Goal: Information Seeking & Learning: Learn about a topic

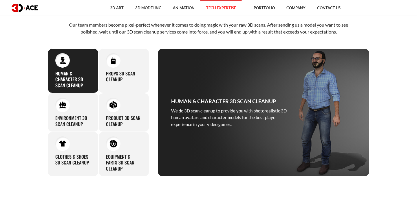
scroll to position [227, 0]
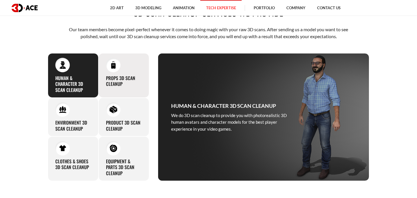
click at [114, 68] on img at bounding box center [113, 65] width 8 height 8
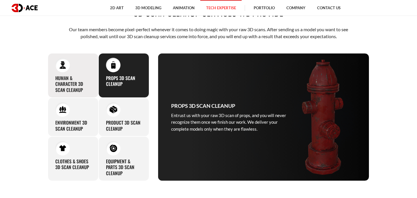
click at [76, 77] on h3 "Human & Character 3D Scan Cleanup" at bounding box center [73, 84] width 36 height 18
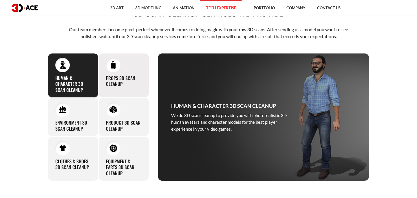
click at [111, 86] on h3 "Props 3D Scan Cleanup" at bounding box center [124, 81] width 36 height 12
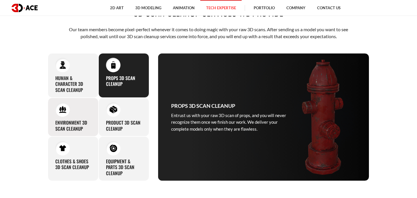
click at [67, 132] on div "Environment 3D Scan Cleanup Our expertise in 3D modeling and mastery of 3D clea…" at bounding box center [73, 117] width 51 height 39
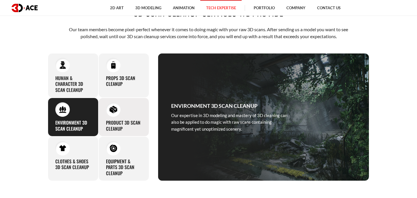
click at [110, 129] on h3 "Product 3D Scan Cleanup" at bounding box center [124, 126] width 36 height 12
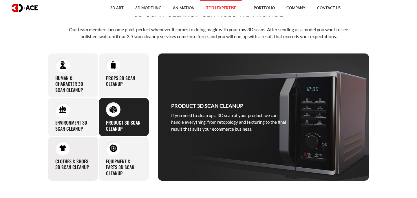
click at [80, 153] on div "Clothes & Shoes 3D Scan Cleanup In case you want the raw scans of your clothes,…" at bounding box center [73, 159] width 51 height 45
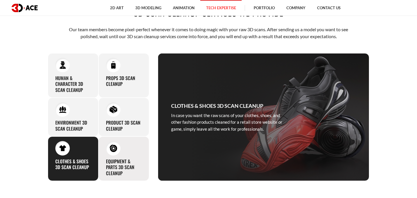
click at [125, 151] on div "Equipment & Parts 3D Scan Cleanup Considering our profound experience, cleaning…" at bounding box center [123, 159] width 51 height 45
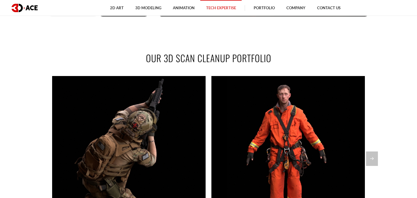
scroll to position [394, 0]
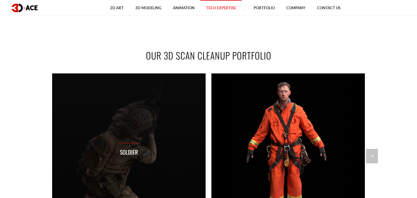
click at [155, 174] on div "Soldier" at bounding box center [128, 150] width 153 height 153
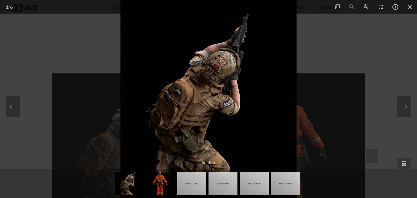
click at [167, 182] on img at bounding box center [160, 183] width 29 height 23
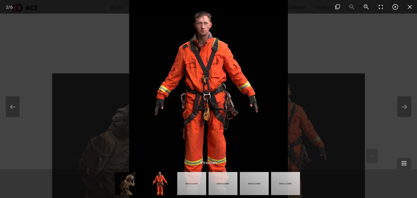
click at [190, 181] on img at bounding box center [191, 183] width 29 height 23
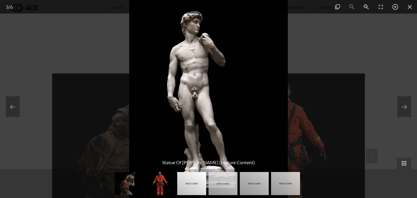
click at [222, 184] on img at bounding box center [223, 183] width 29 height 23
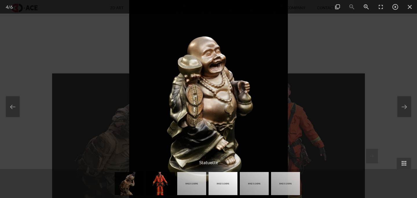
click at [247, 184] on img at bounding box center [254, 183] width 29 height 23
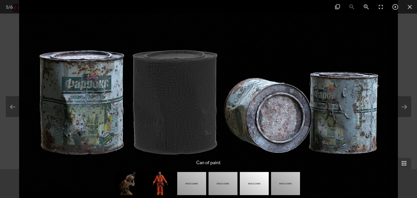
click at [277, 186] on img at bounding box center [285, 183] width 29 height 23
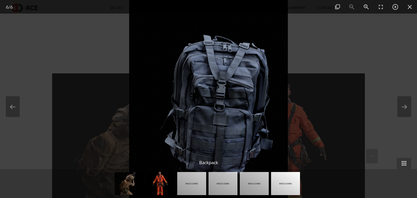
click at [373, 72] on div at bounding box center [208, 99] width 417 height 198
click at [412, 10] on span at bounding box center [410, 7] width 14 height 14
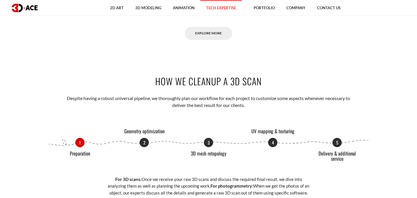
scroll to position [623, 0]
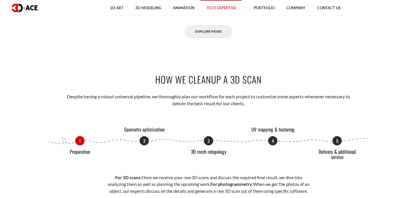
click at [244, 79] on h2 "How We Cleanup a 3D Scan" at bounding box center [208, 79] width 321 height 13
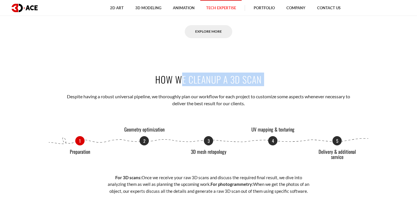
click at [244, 79] on h2 "How We Cleanup a 3D Scan" at bounding box center [208, 79] width 321 height 13
click at [261, 81] on h2 "How We Cleanup a 3D Scan" at bounding box center [208, 79] width 321 height 13
drag, startPoint x: 268, startPoint y: 80, endPoint x: 143, endPoint y: 80, distance: 125.7
click at [143, 80] on h2 "How We Cleanup a 3D Scan" at bounding box center [208, 79] width 321 height 13
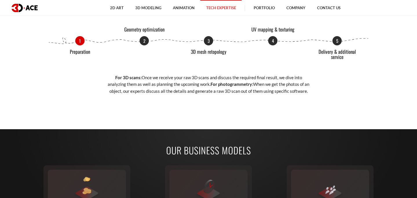
scroll to position [721, 0]
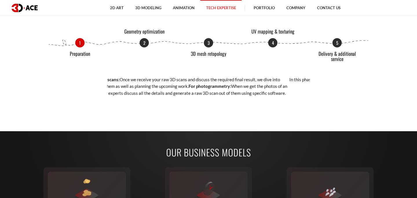
click at [0, 78] on section "How We Cleanup a 3D Scan Despite having a robust universal pipeline, we thoroug…" at bounding box center [208, 35] width 417 height 157
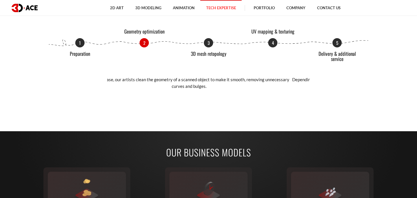
click at [225, 86] on p "In this phase, our artists clean the geometry of a scanned object to make it sm…" at bounding box center [189, 83] width 203 height 14
click at [165, 85] on p "In this phase, our artists clean the geometry of a scanned object to make it sm…" at bounding box center [184, 83] width 203 height 14
click at [394, 90] on section "How We Cleanup a 3D Scan Despite having a robust universal pipeline, we thoroug…" at bounding box center [208, 35] width 417 height 157
click at [211, 69] on div "1 Preparation 2 Geometry optimization 3 3D mesh retopology 4 UV mapping & textu…" at bounding box center [208, 67] width 321 height 58
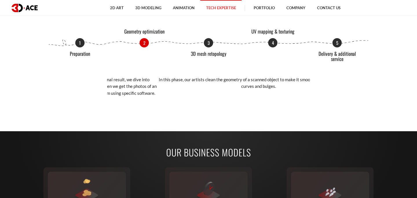
click at [242, 82] on p "In this phase, our artists clean the geometry of a scanned object to make it sm…" at bounding box center [258, 83] width 203 height 14
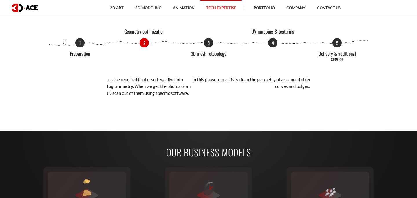
click at [335, 82] on div "1 Preparation 2 Geometry optimization 3 3D mesh retopology 4 UV mapping & textu…" at bounding box center [208, 67] width 321 height 58
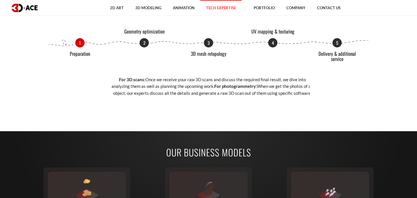
click at [145, 80] on p "For 3D scans: Once we receive your raw 3D scans and discuss the required final …" at bounding box center [212, 86] width 203 height 20
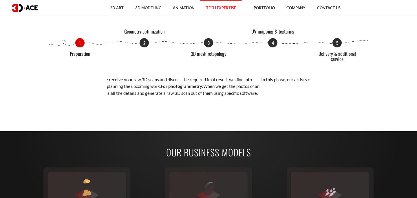
click at [214, 92] on p "For 3D scans: Once we receive your raw 3D scans and discuss the required final …" at bounding box center [158, 86] width 203 height 20
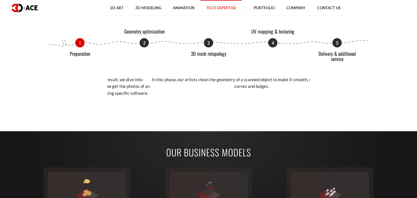
click at [122, 87] on p "For 3D scans: Once we receive your raw 3D scans and discuss the required final …" at bounding box center [49, 86] width 203 height 20
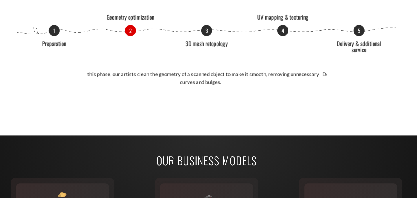
click at [255, 89] on p "In this phase, our artists clean the geometry of a scanned object to make it sm…" at bounding box center [203, 83] width 203 height 14
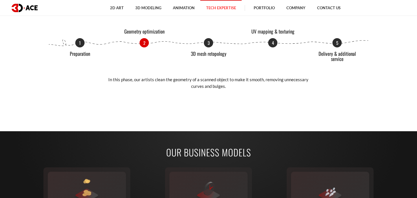
click at [136, 70] on div "1 Preparation 2 Geometry optimization 3 3D mesh retopology 4 UV mapping & textu…" at bounding box center [208, 67] width 321 height 58
click at [115, 84] on p "Depending on the purpose of a scan cleanup, we carry out either manual or autom…" at bounding box center [214, 83] width 203 height 14
click at [233, 85] on p "Depending on the purpose of a scan cleanup, we carry out either manual or autom…" at bounding box center [208, 83] width 203 height 14
click at [232, 87] on p "Depending on the purpose of a scan cleanup, we carry out either manual or autom…" at bounding box center [208, 83] width 203 height 14
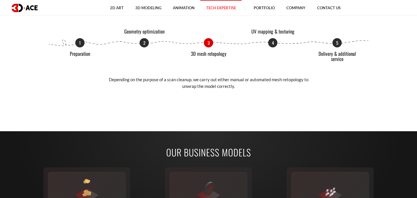
click at [232, 87] on p "Depending on the purpose of a scan cleanup, we carry out either manual or autom…" at bounding box center [208, 83] width 203 height 14
click at [215, 86] on p "Depending on the purpose of a scan cleanup, we carry out either manual or autom…" at bounding box center [208, 83] width 203 height 14
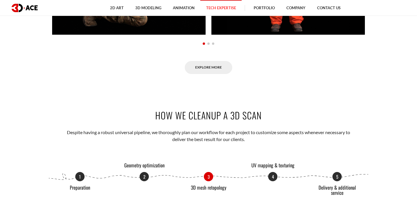
scroll to position [593, 0]
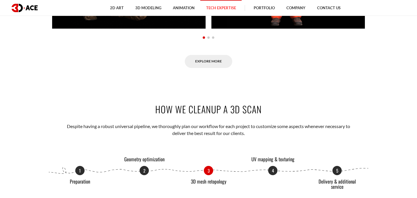
drag, startPoint x: 155, startPoint y: 109, endPoint x: 311, endPoint y: 109, distance: 156.1
click at [311, 109] on h2 "How We Cleanup a 3D Scan" at bounding box center [208, 109] width 321 height 13
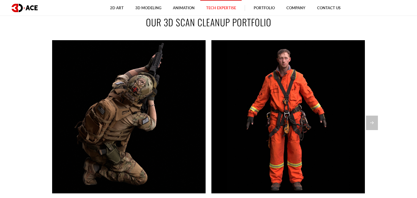
scroll to position [431, 0]
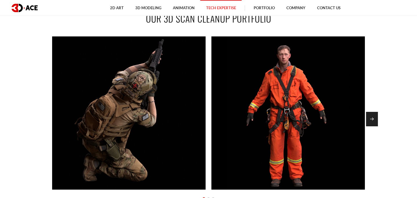
click at [376, 118] on div "Next slide" at bounding box center [372, 119] width 12 height 14
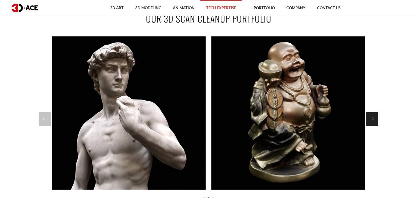
click at [376, 118] on div "Next slide" at bounding box center [372, 119] width 12 height 14
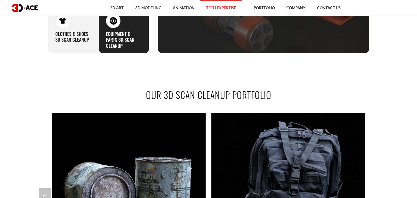
scroll to position [349, 0]
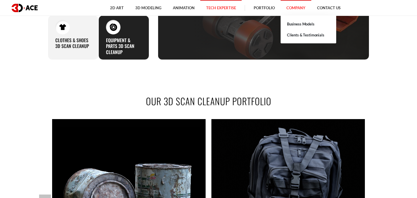
click at [304, 15] on link "Company" at bounding box center [296, 8] width 31 height 16
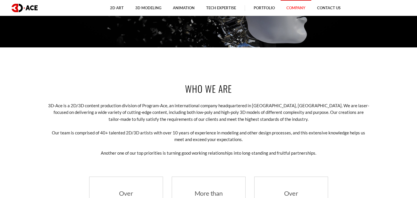
scroll to position [153, 0]
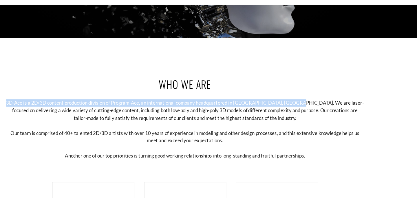
drag, startPoint x: 305, startPoint y: 103, endPoint x: 299, endPoint y: 123, distance: 21.4
click at [299, 124] on div "Who we are 3D-Ace is a 2D/3D content production division of Program-Ace, an int…" at bounding box center [208, 163] width 330 height 201
click at [299, 123] on div "Who we are 3D-Ace is a 2D/3D content production division of Program-Ace, an int…" at bounding box center [208, 163] width 330 height 201
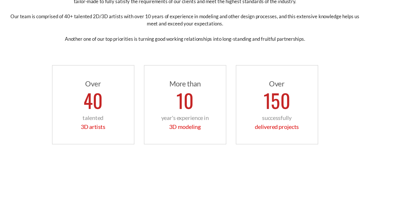
scroll to position [260, 0]
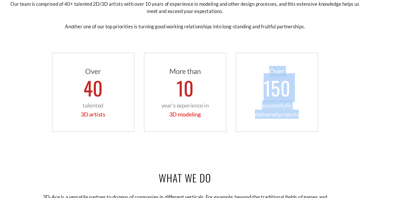
drag, startPoint x: 320, startPoint y: 167, endPoint x: 270, endPoint y: 85, distance: 96.0
click at [270, 85] on div "Over 150 successfully delivered projects" at bounding box center [291, 102] width 74 height 71
click at [270, 85] on p "Over" at bounding box center [291, 84] width 62 height 10
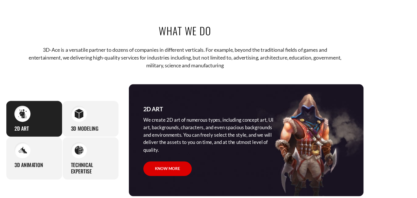
scroll to position [394, 0]
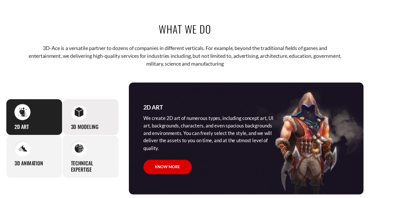
click at [113, 131] on h3 "3D Modeling" at bounding box center [118, 134] width 25 height 6
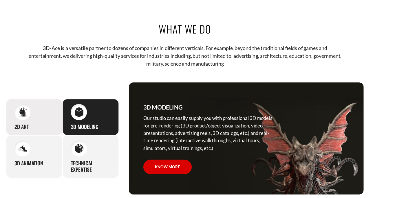
click at [71, 132] on div "2D Art We create 2D art of numerous types, including concept art, UI art, backg…" at bounding box center [73, 125] width 51 height 33
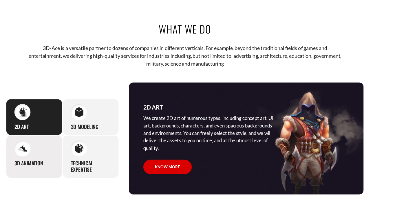
click at [79, 155] on div "3D Animation Our seamless animation clips and sequences are created based on th…" at bounding box center [73, 161] width 51 height 39
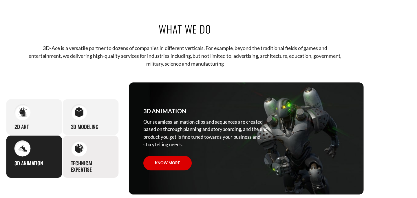
click at [122, 155] on div "Technical Expertise Our artists excel at various technical aspects of conte pro…" at bounding box center [123, 161] width 51 height 39
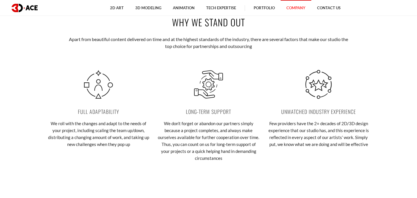
scroll to position [1024, 0]
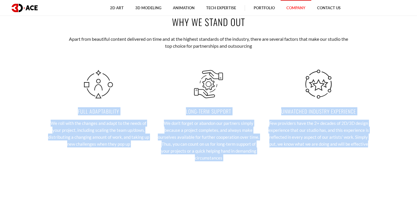
drag, startPoint x: 60, startPoint y: 72, endPoint x: 406, endPoint y: 195, distance: 366.9
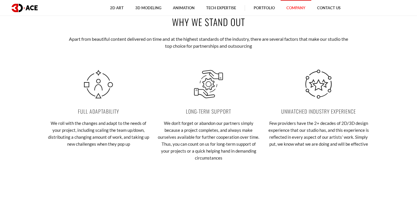
click at [325, 174] on div "Why we stand out Apart from beautiful content delivered on time and at the high…" at bounding box center [208, 95] width 330 height 194
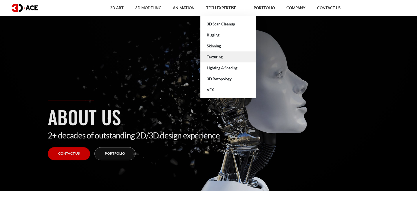
scroll to position [13, 0]
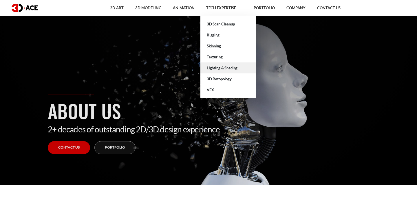
click at [228, 70] on link "Lighting & Shading" at bounding box center [228, 68] width 56 height 11
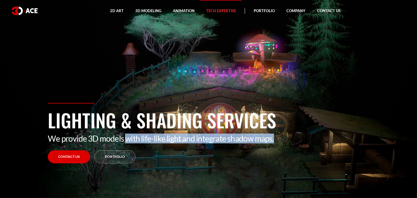
drag, startPoint x: 125, startPoint y: 138, endPoint x: 279, endPoint y: 141, distance: 154.7
click at [279, 142] on p "We provide 3D models with life-like light and integrate shadow maps." at bounding box center [208, 139] width 321 height 10
click at [109, 152] on link "Portfolio" at bounding box center [114, 157] width 41 height 13
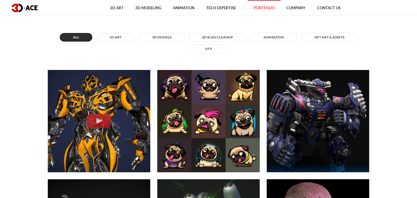
scroll to position [234, 0]
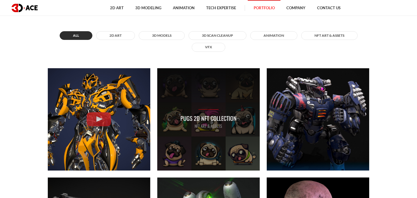
click at [211, 107] on div "Pugs 2D NFT Collection NFT art & assets" at bounding box center [208, 119] width 103 height 103
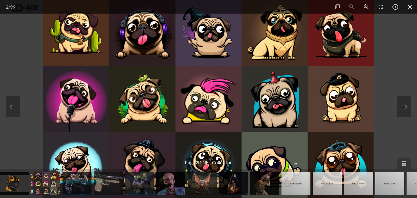
click at [409, 8] on span at bounding box center [410, 7] width 14 height 14
